Goal: Task Accomplishment & Management: Use online tool/utility

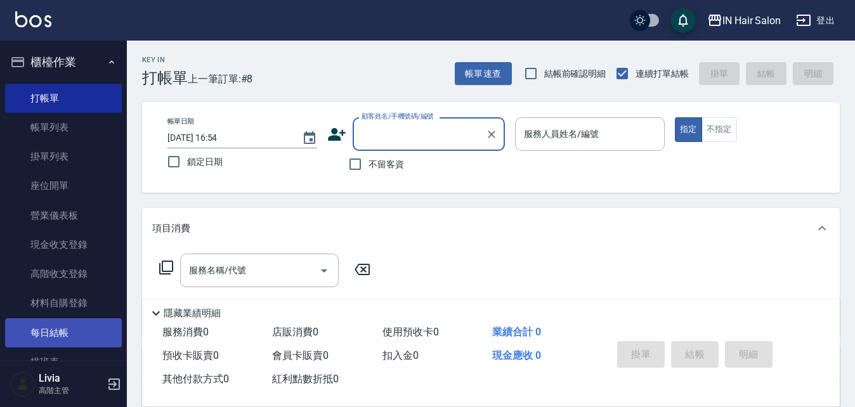
click at [70, 331] on link "每日結帳" at bounding box center [63, 332] width 117 height 29
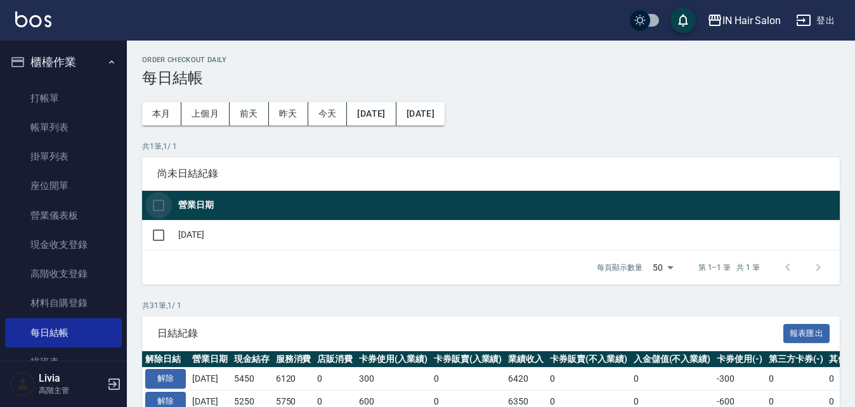
click at [158, 204] on input "checkbox" at bounding box center [158, 205] width 27 height 27
checkbox input "true"
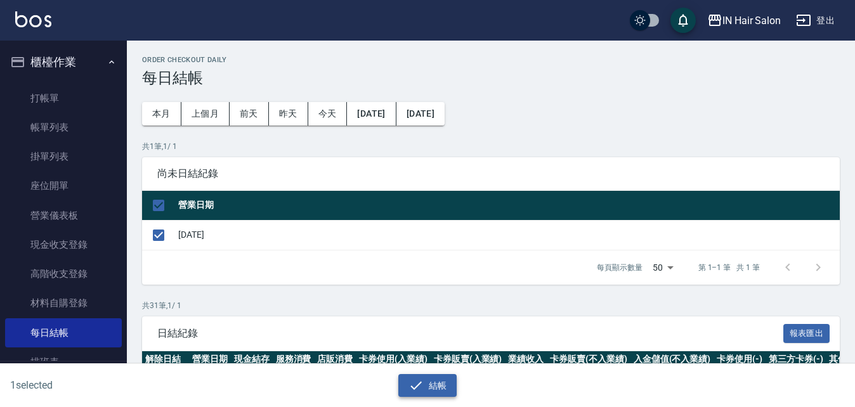
click at [422, 383] on icon "button" at bounding box center [415, 385] width 15 height 15
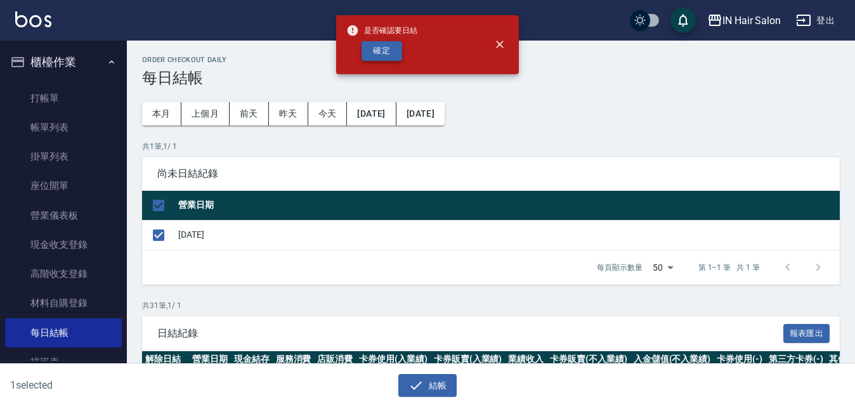
click at [390, 51] on button "確定" at bounding box center [381, 51] width 41 height 20
checkbox input "false"
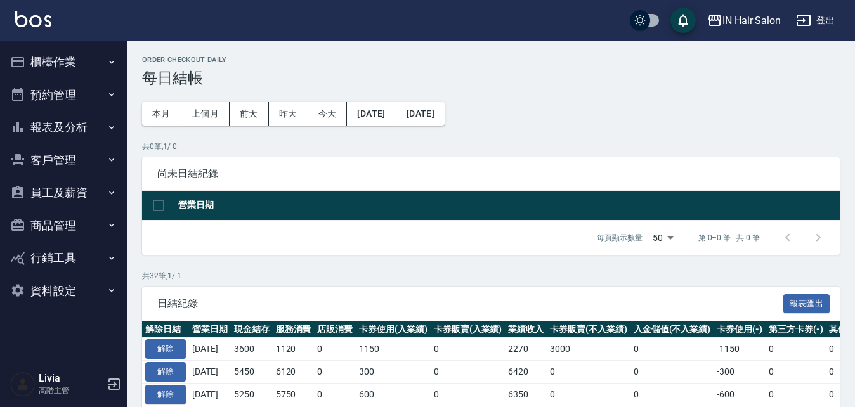
click at [49, 63] on button "櫃檯作業" at bounding box center [63, 62] width 117 height 33
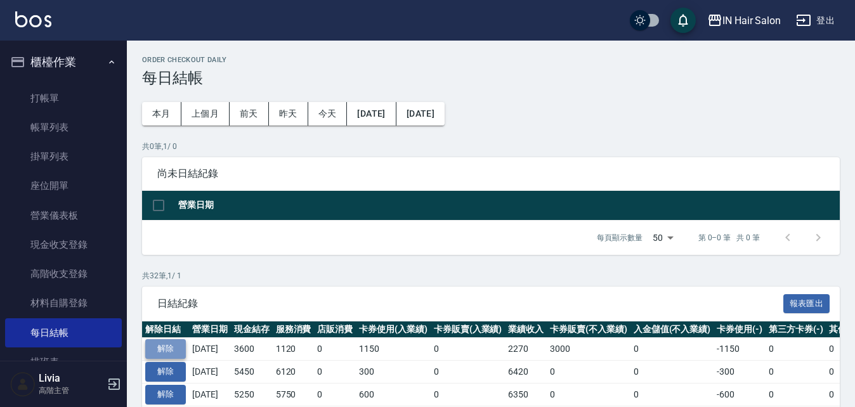
click at [175, 342] on button "解除" at bounding box center [165, 349] width 41 height 20
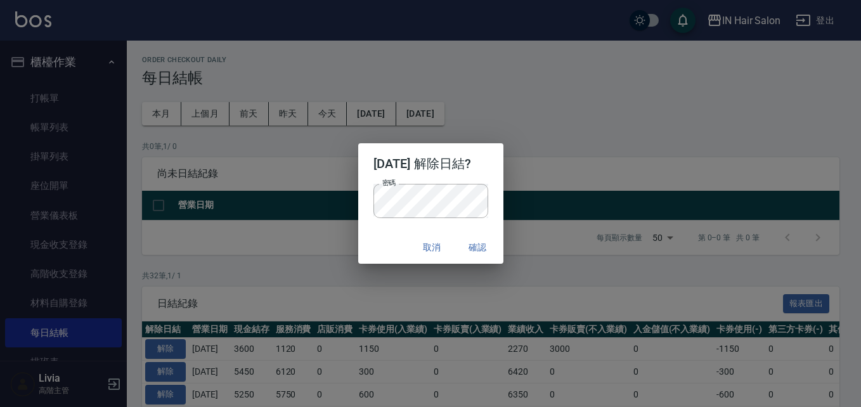
click at [313, 273] on div "2025/09/25 解除日結? 密碼 密碼 取消 確認" at bounding box center [430, 203] width 861 height 407
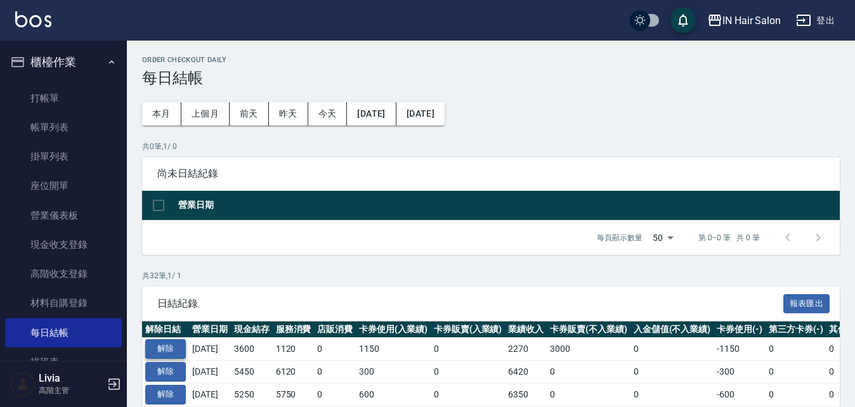
click at [182, 344] on button "解除" at bounding box center [165, 349] width 41 height 20
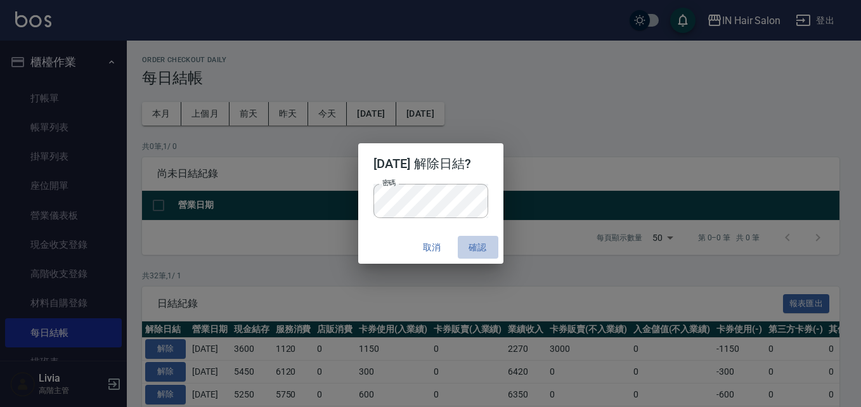
click at [487, 249] on button "確認" at bounding box center [478, 247] width 41 height 23
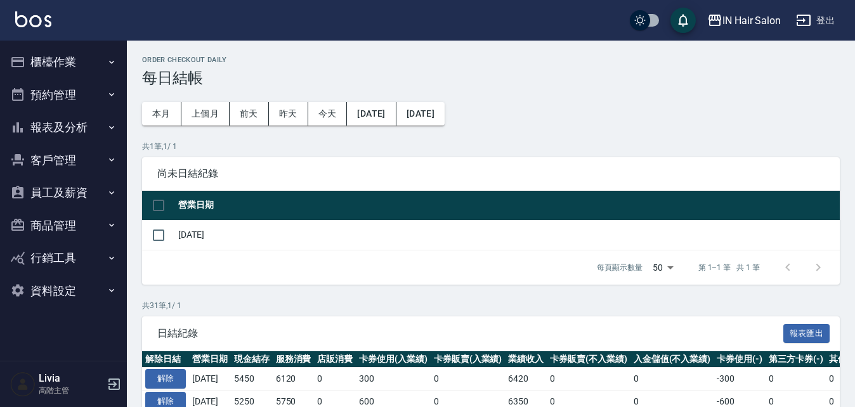
click at [51, 63] on button "櫃檯作業" at bounding box center [63, 62] width 117 height 33
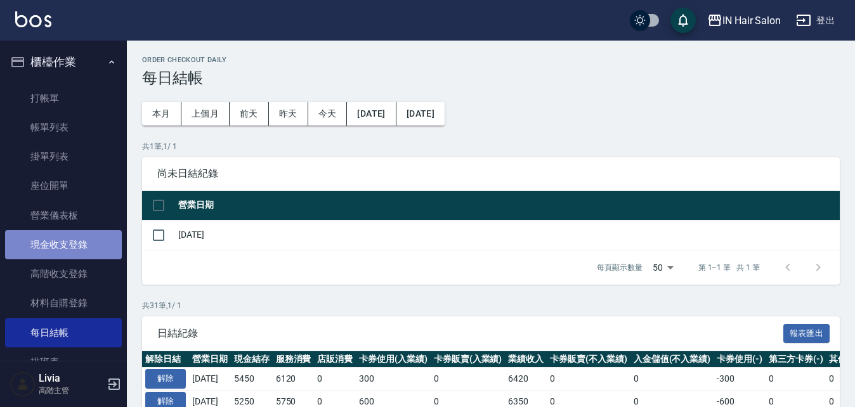
click at [65, 243] on link "現金收支登錄" at bounding box center [63, 244] width 117 height 29
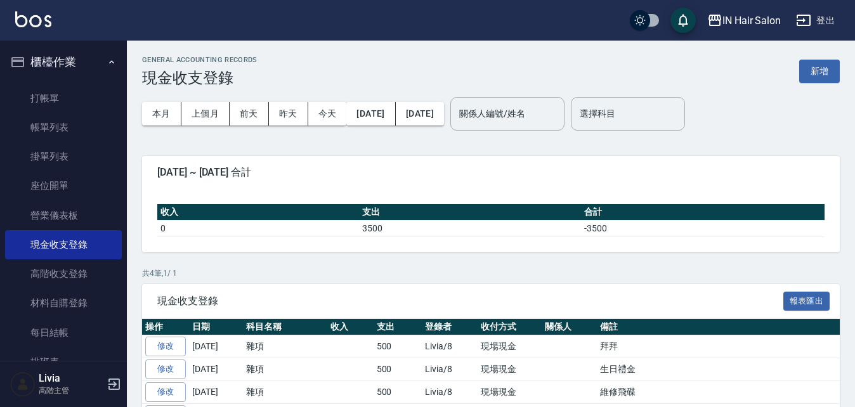
click at [803, 67] on button "新增" at bounding box center [819, 71] width 41 height 23
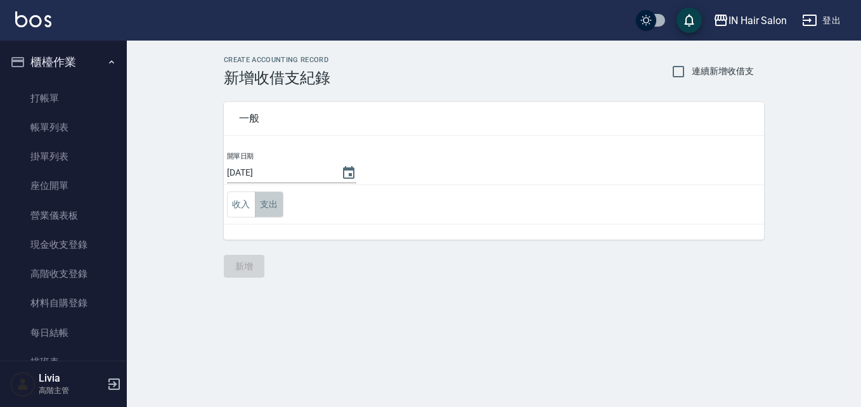
click at [278, 201] on button "支出" at bounding box center [269, 204] width 29 height 26
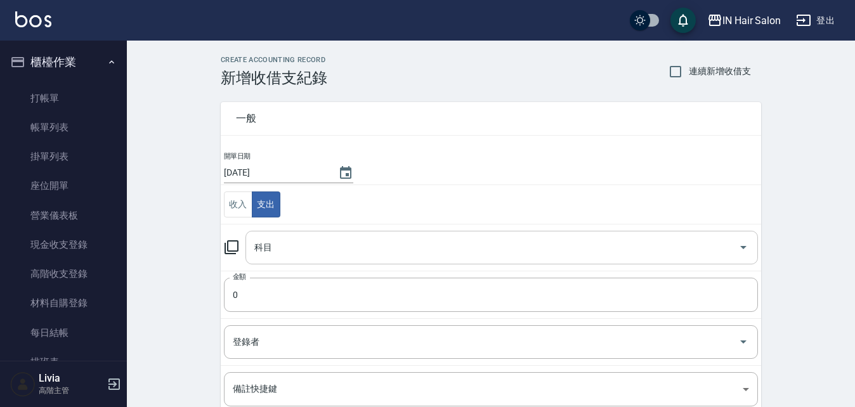
click at [274, 242] on input "科目" at bounding box center [492, 247] width 482 height 22
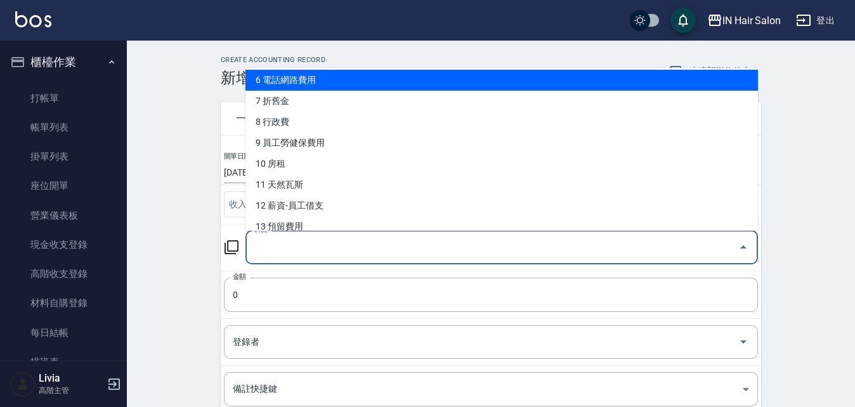
scroll to position [119, 0]
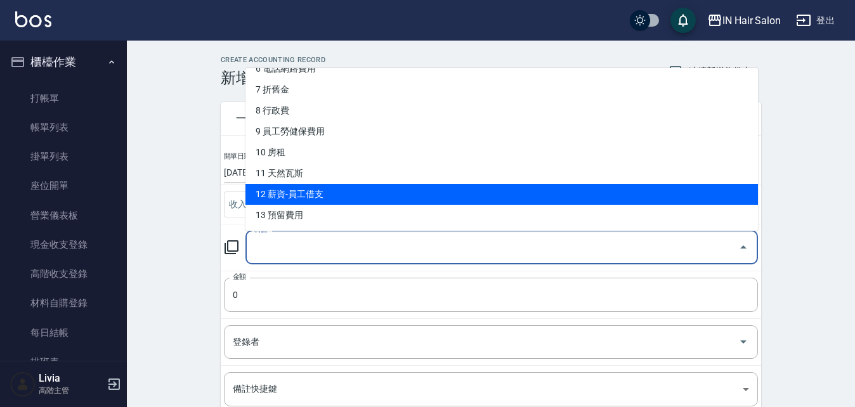
click at [275, 191] on li "12 薪資-員工借支" at bounding box center [501, 194] width 512 height 21
type input "12 薪資-員工借支"
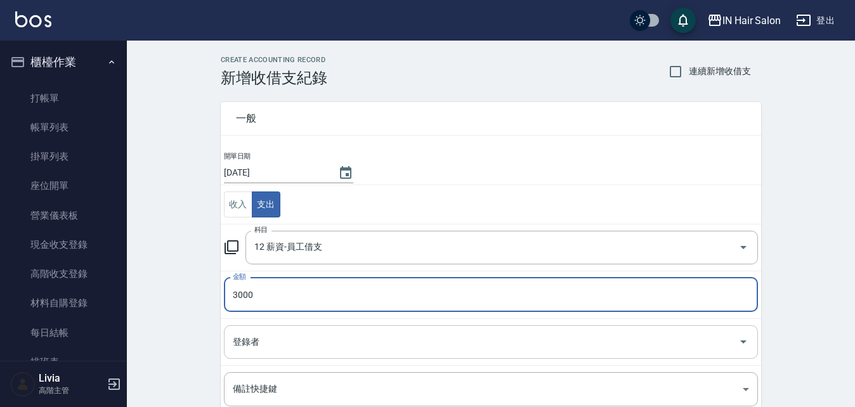
type input "3000"
click at [252, 341] on input "登錄者" at bounding box center [480, 342] width 503 height 22
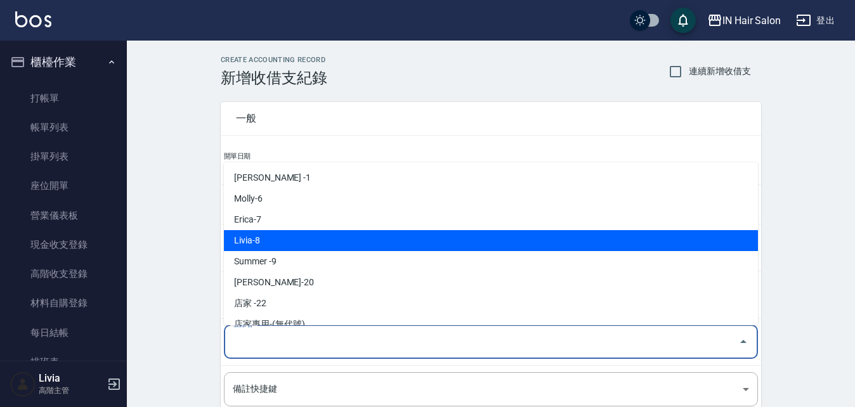
click at [262, 240] on li "Livia-8" at bounding box center [491, 240] width 534 height 21
type input "Livia-8"
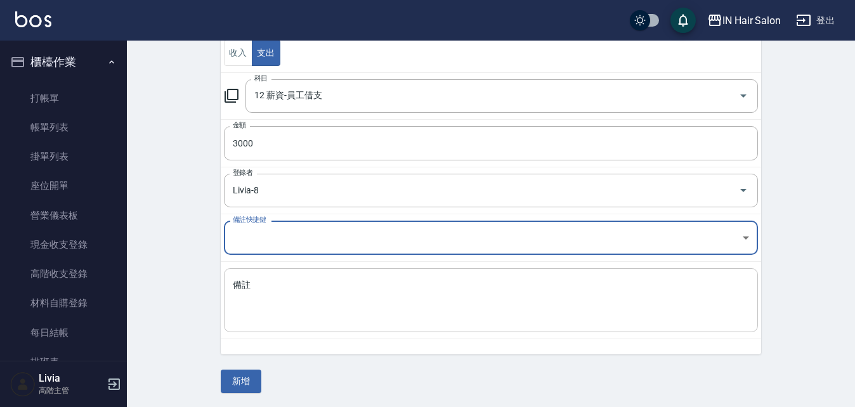
scroll to position [153, 0]
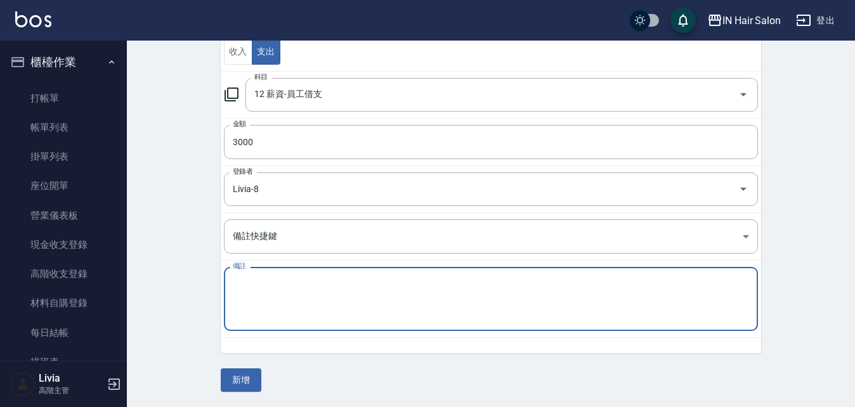
click at [243, 297] on textarea "備註" at bounding box center [491, 299] width 516 height 43
click at [247, 313] on textarea "謝依帆借支" at bounding box center [491, 299] width 516 height 43
type textarea "謝依帆借支"
click at [243, 380] on button "新增" at bounding box center [241, 379] width 41 height 23
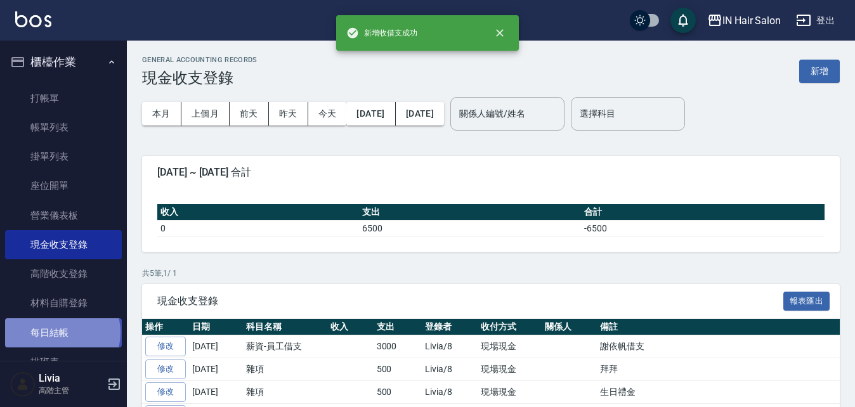
click at [61, 332] on link "每日結帳" at bounding box center [63, 332] width 117 height 29
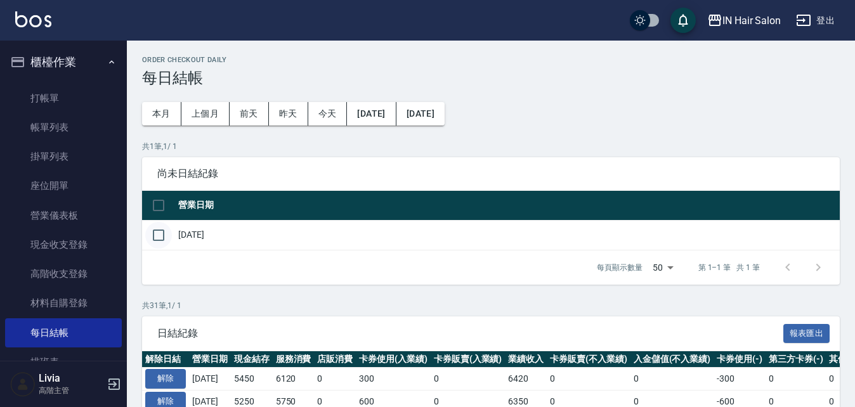
click at [157, 232] on input "checkbox" at bounding box center [158, 235] width 27 height 27
checkbox input "true"
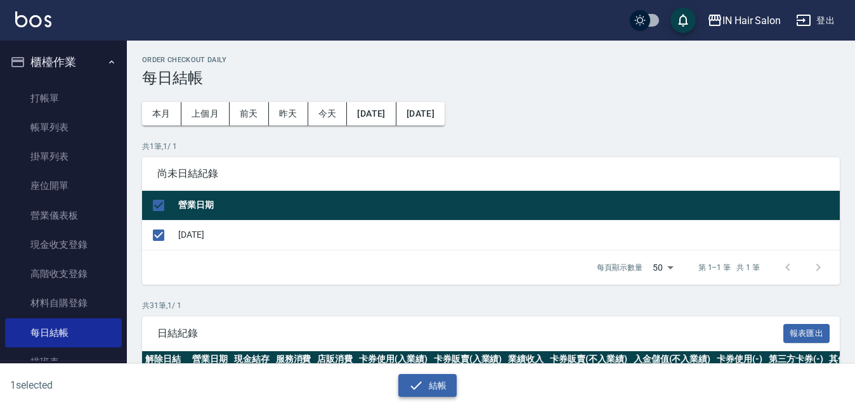
click at [437, 384] on button "結帳" at bounding box center [427, 385] width 59 height 23
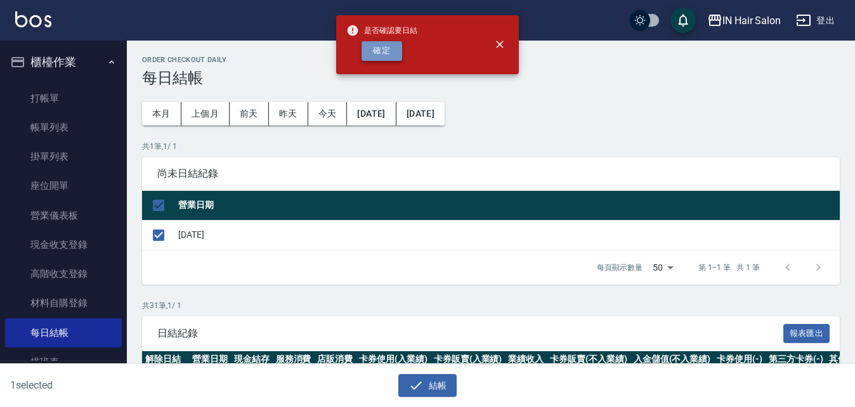
click at [387, 53] on button "確定" at bounding box center [381, 51] width 41 height 20
checkbox input "false"
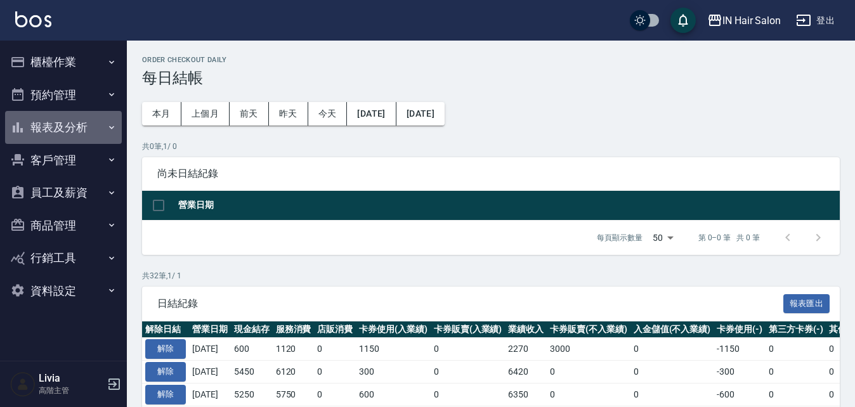
click at [59, 130] on button "報表及分析" at bounding box center [63, 127] width 117 height 33
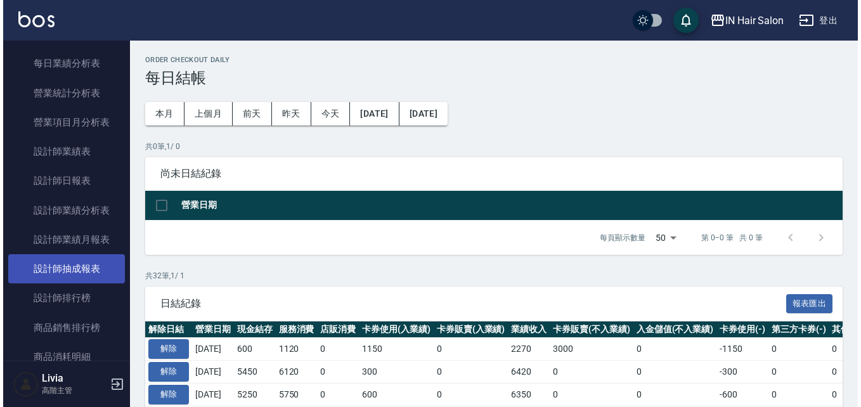
scroll to position [444, 0]
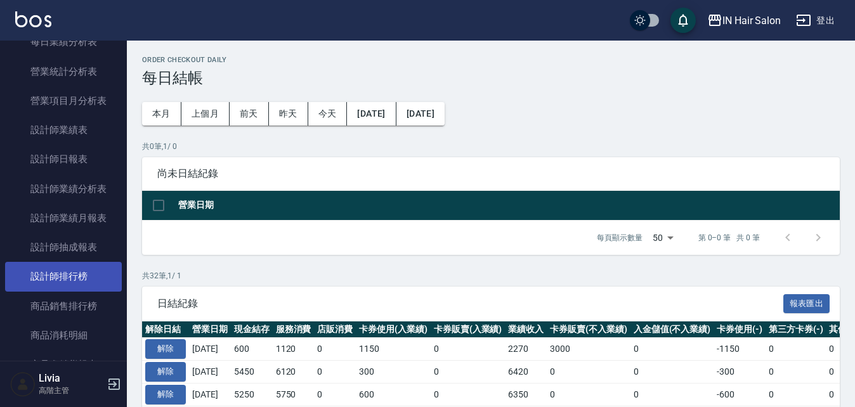
click at [83, 271] on link "設計師排行榜" at bounding box center [63, 276] width 117 height 29
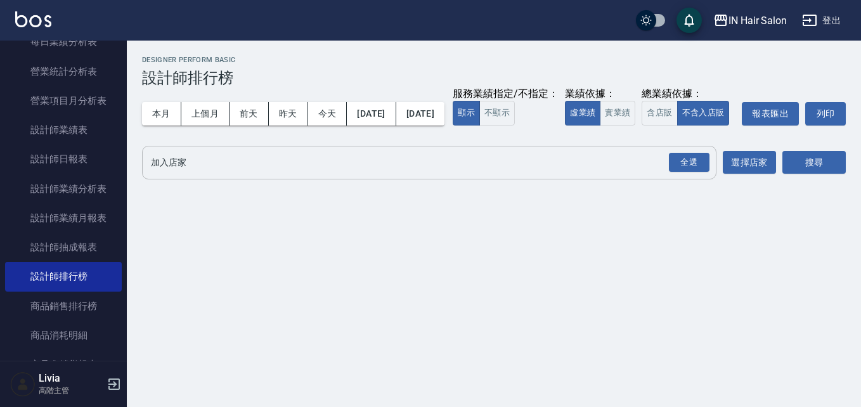
drag, startPoint x: 688, startPoint y: 188, endPoint x: 522, endPoint y: 188, distance: 165.5
click at [683, 172] on div "全選" at bounding box center [689, 163] width 41 height 20
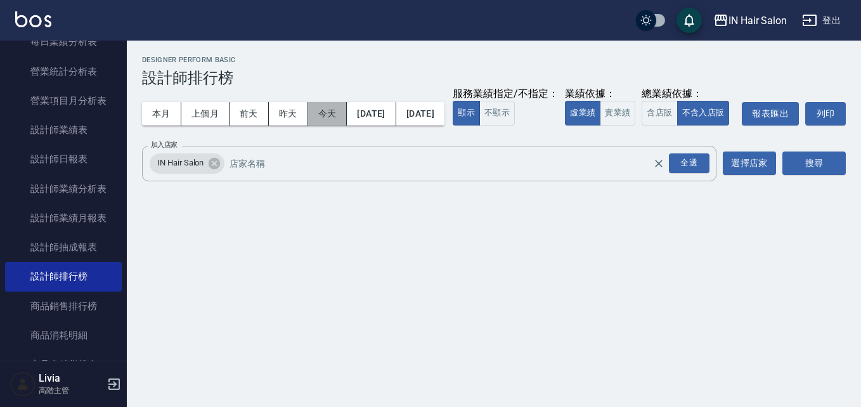
drag, startPoint x: 316, startPoint y: 107, endPoint x: 309, endPoint y: 117, distance: 11.8
click at [316, 107] on button "今天" at bounding box center [327, 113] width 39 height 23
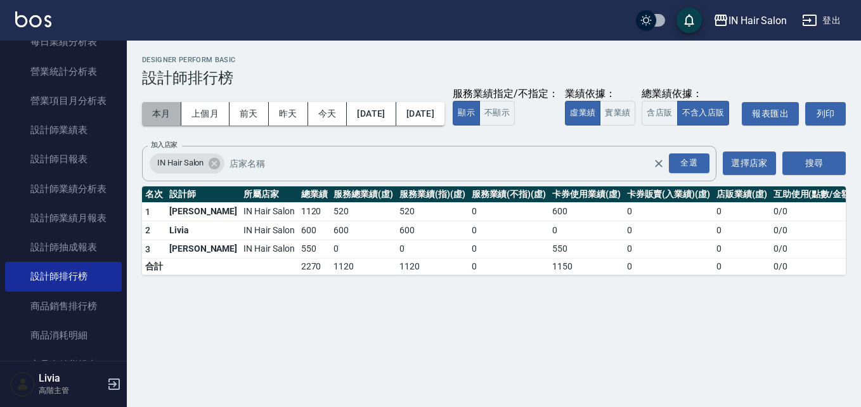
click at [155, 110] on button "本月" at bounding box center [161, 113] width 39 height 23
